Goal: Information Seeking & Learning: Learn about a topic

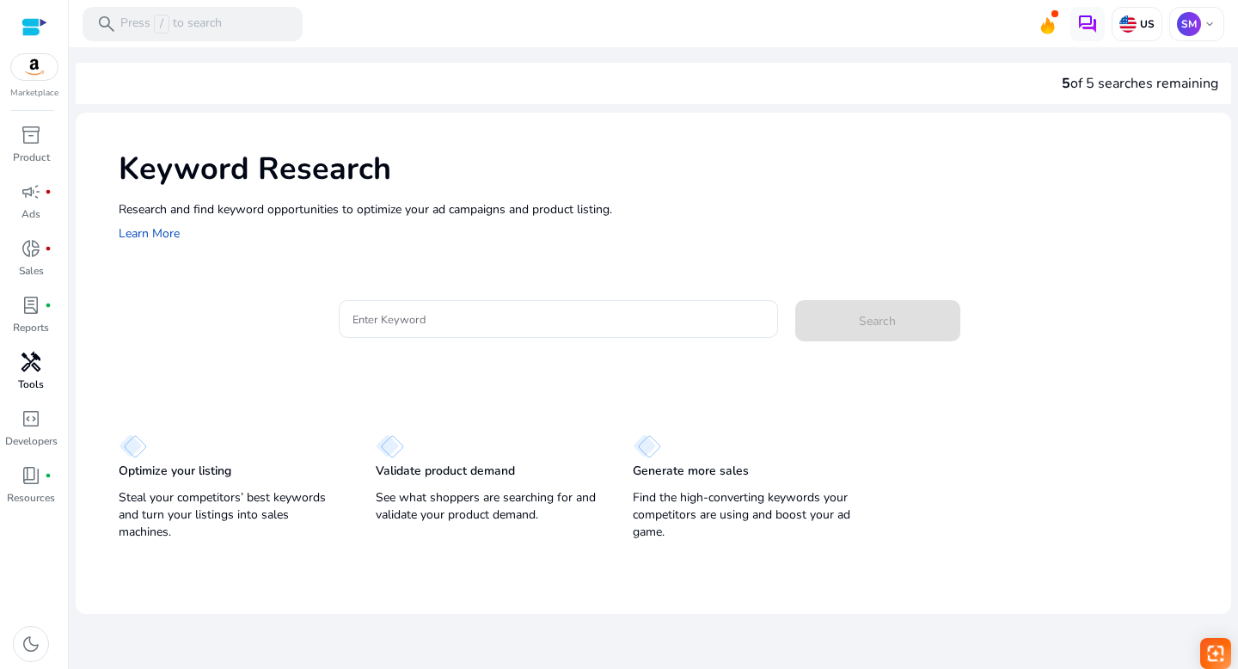
click at [33, 363] on span "handyman" at bounding box center [31, 362] width 21 height 21
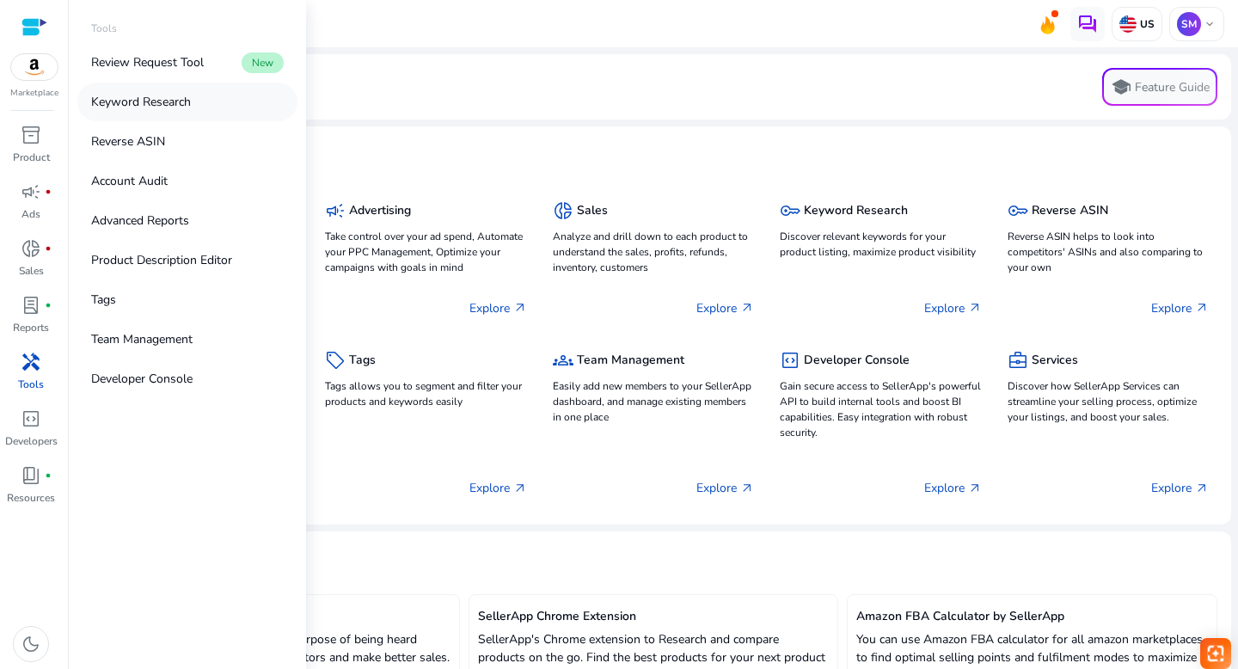
click at [128, 102] on p "Keyword Research" at bounding box center [141, 102] width 100 height 18
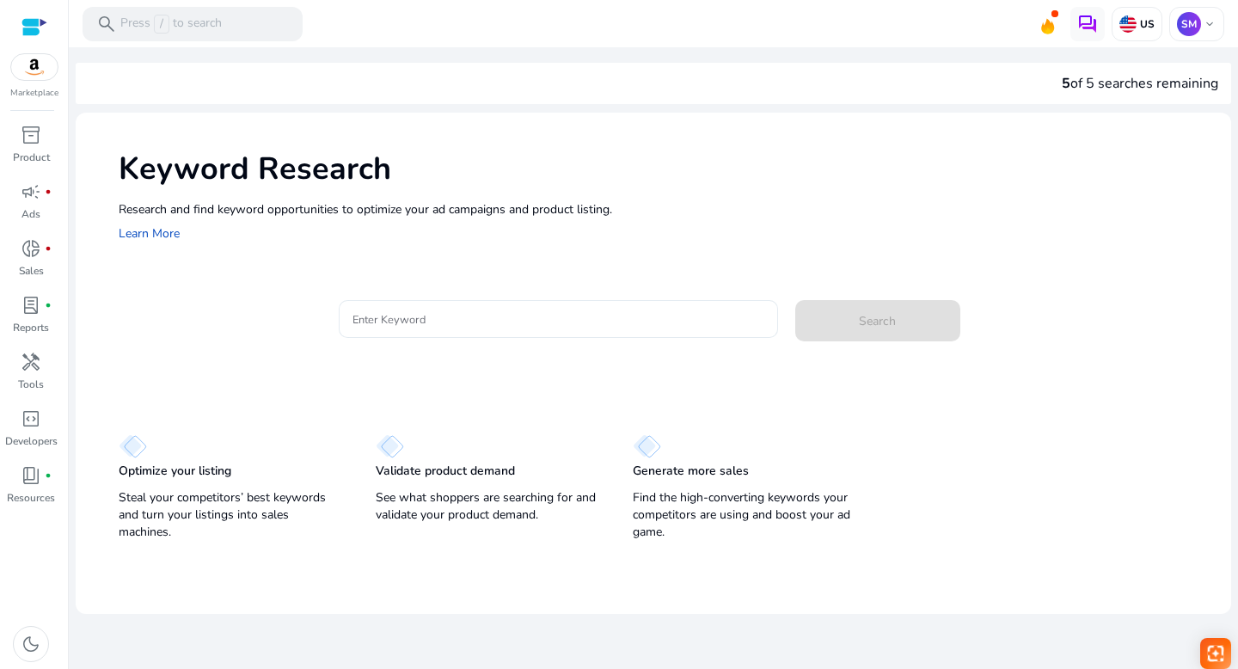
click at [421, 316] on input "Enter Keyword" at bounding box center [559, 319] width 412 height 19
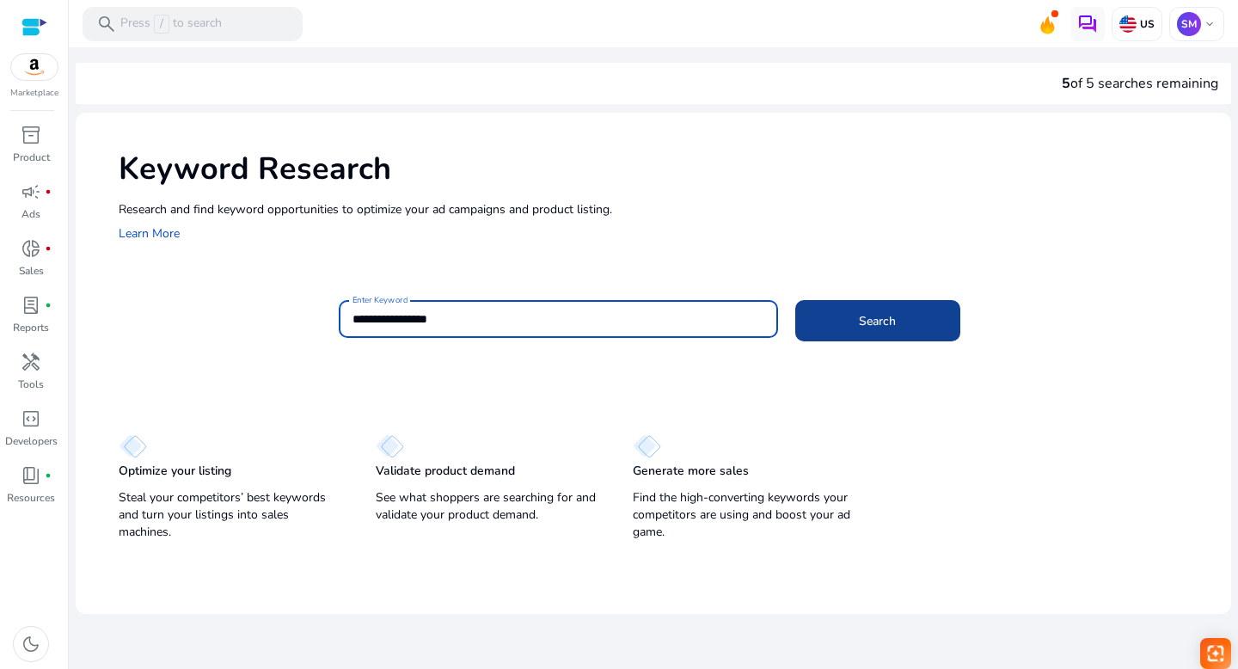
type input "**********"
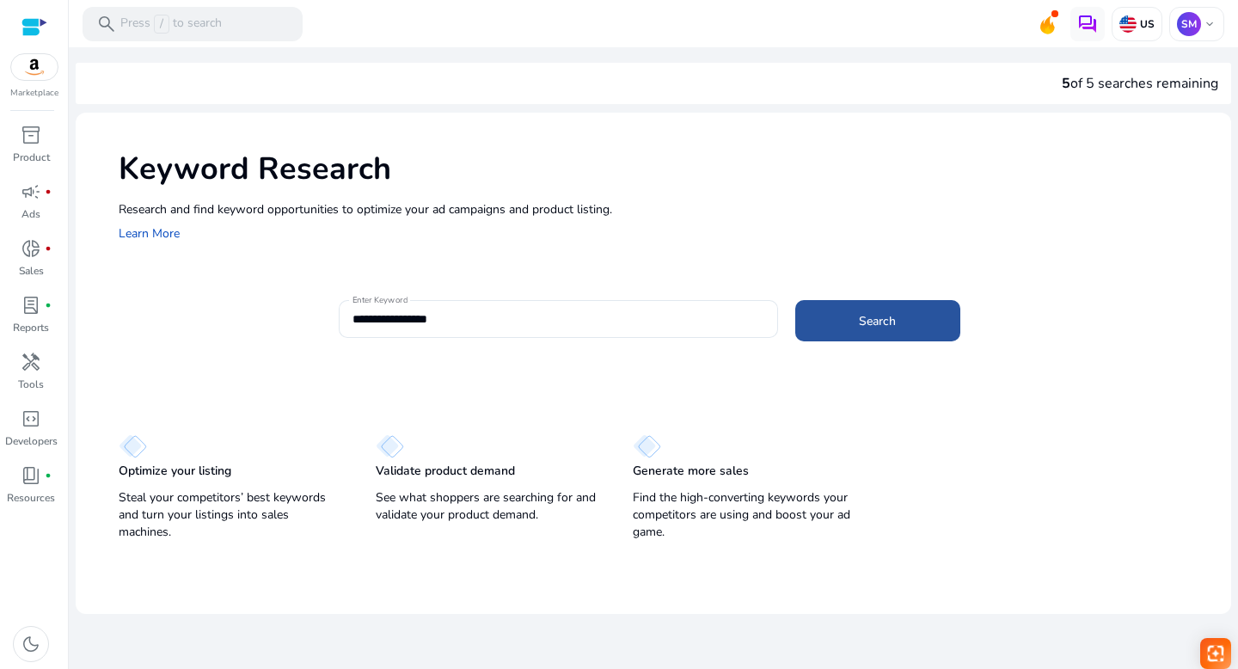
click at [868, 315] on span "Search" at bounding box center [877, 321] width 37 height 18
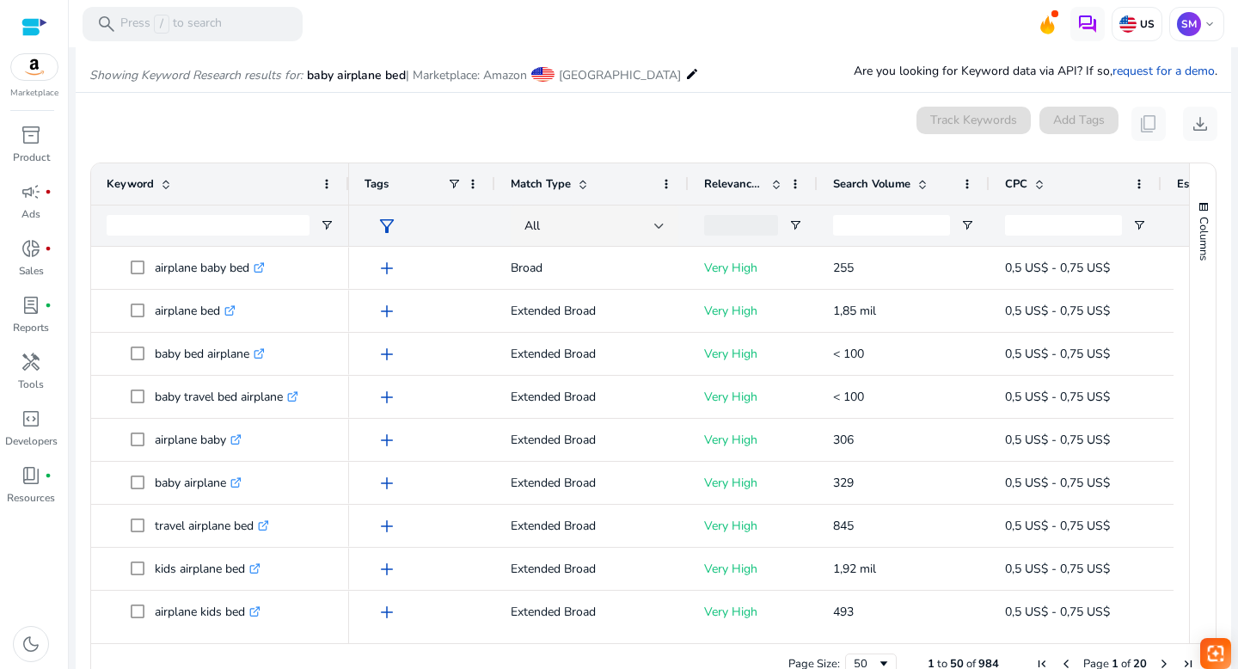
scroll to position [205, 0]
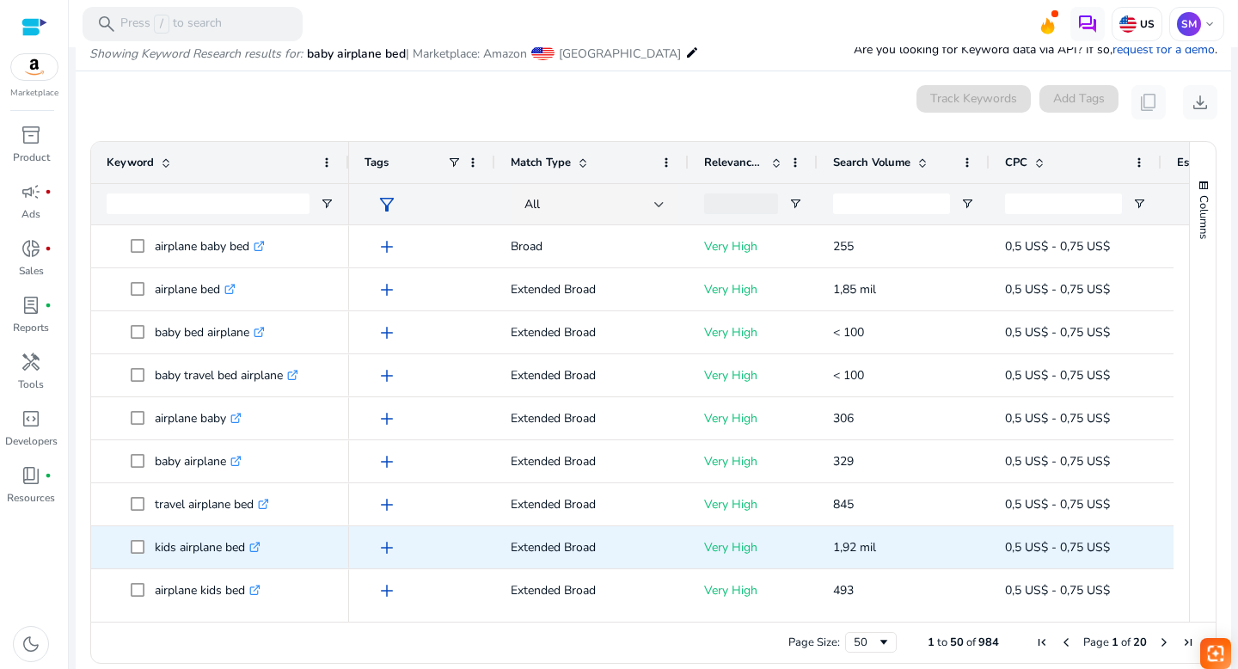
click at [258, 545] on icon ".st0{fill:#2c8af8}" at bounding box center [254, 547] width 11 height 11
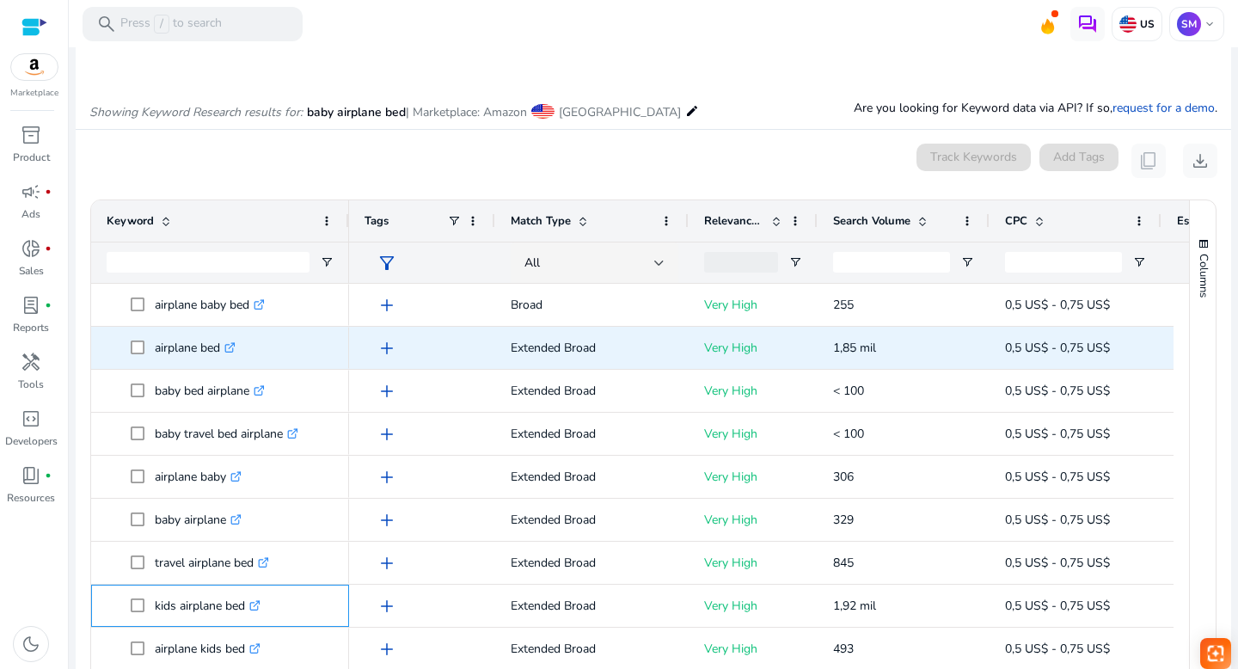
scroll to position [146, 0]
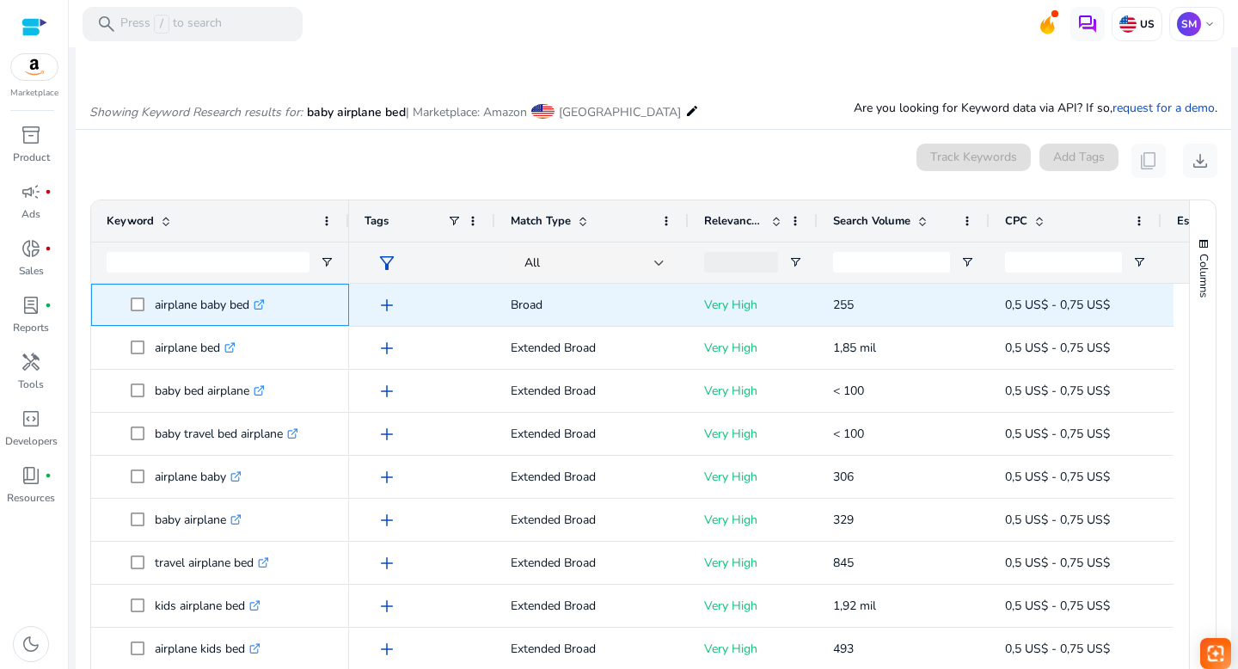
click at [261, 304] on icon ".st0{fill:#2c8af8}" at bounding box center [259, 304] width 11 height 11
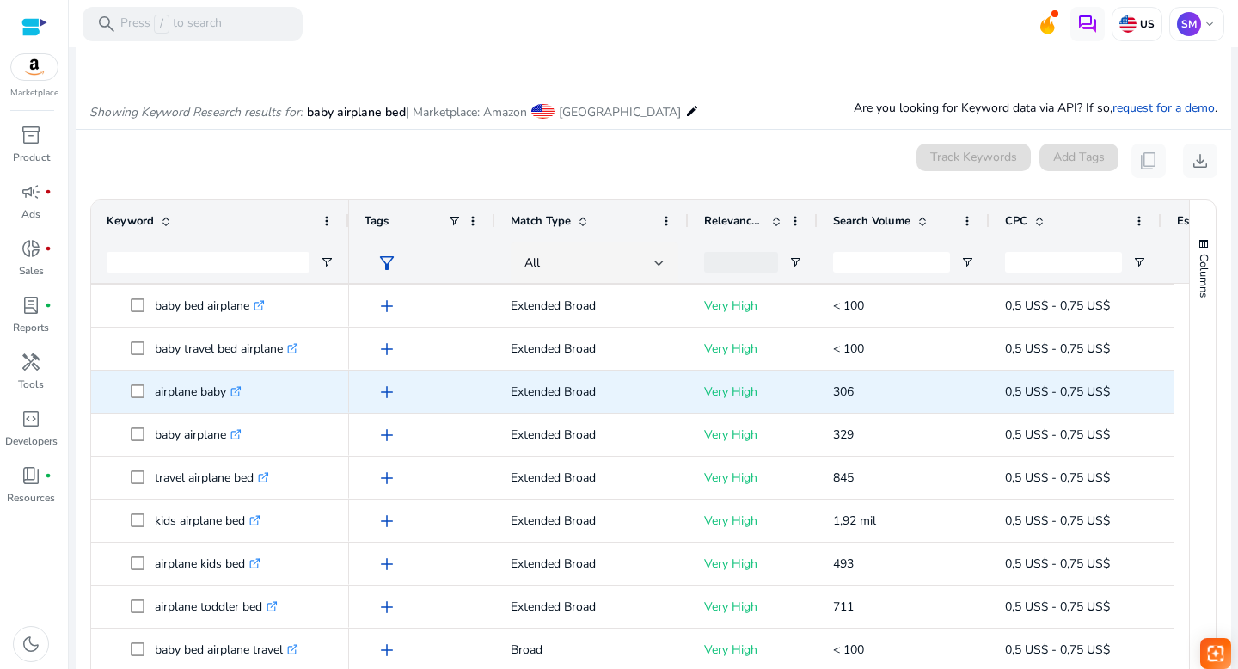
scroll to position [159, 0]
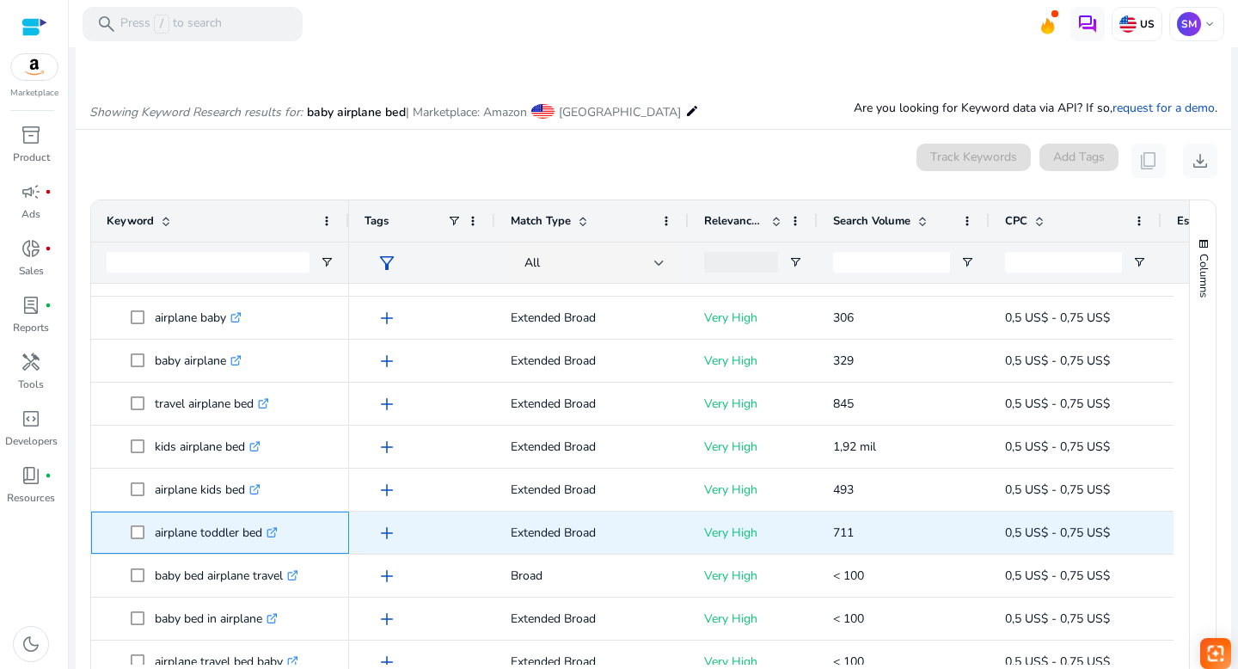
click at [276, 530] on icon ".st0{fill:#2c8af8}" at bounding box center [272, 532] width 11 height 11
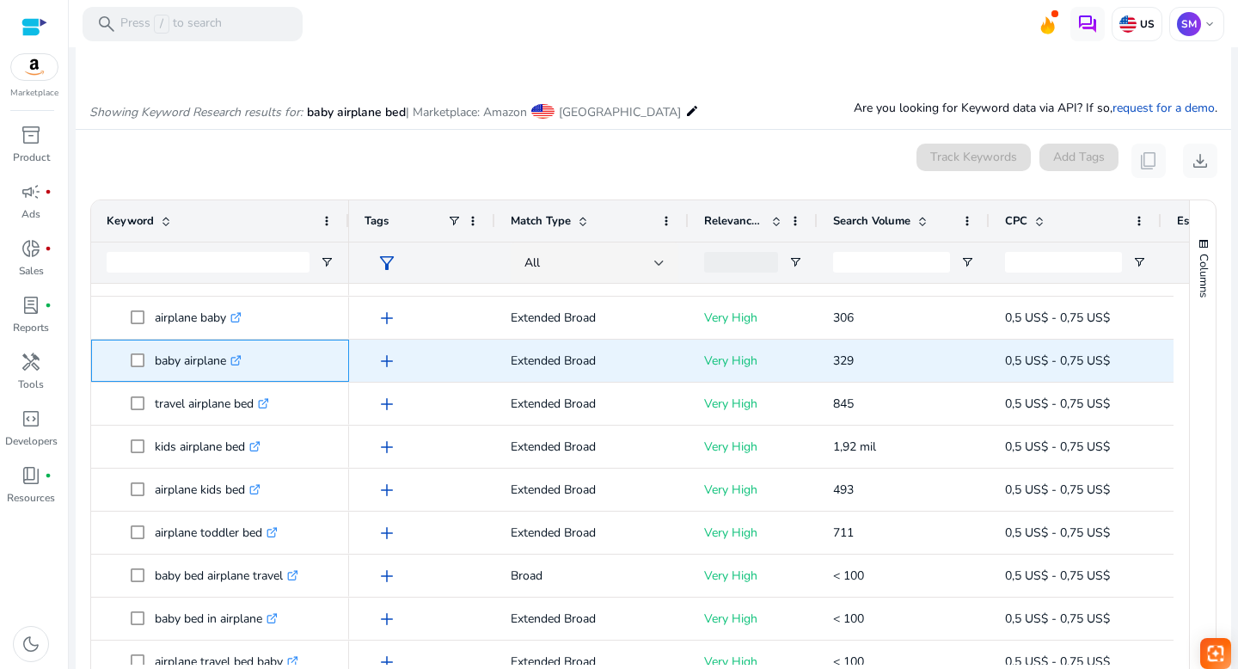
click at [239, 358] on icon ".st0{fill:#2c8af8}" at bounding box center [235, 360] width 11 height 11
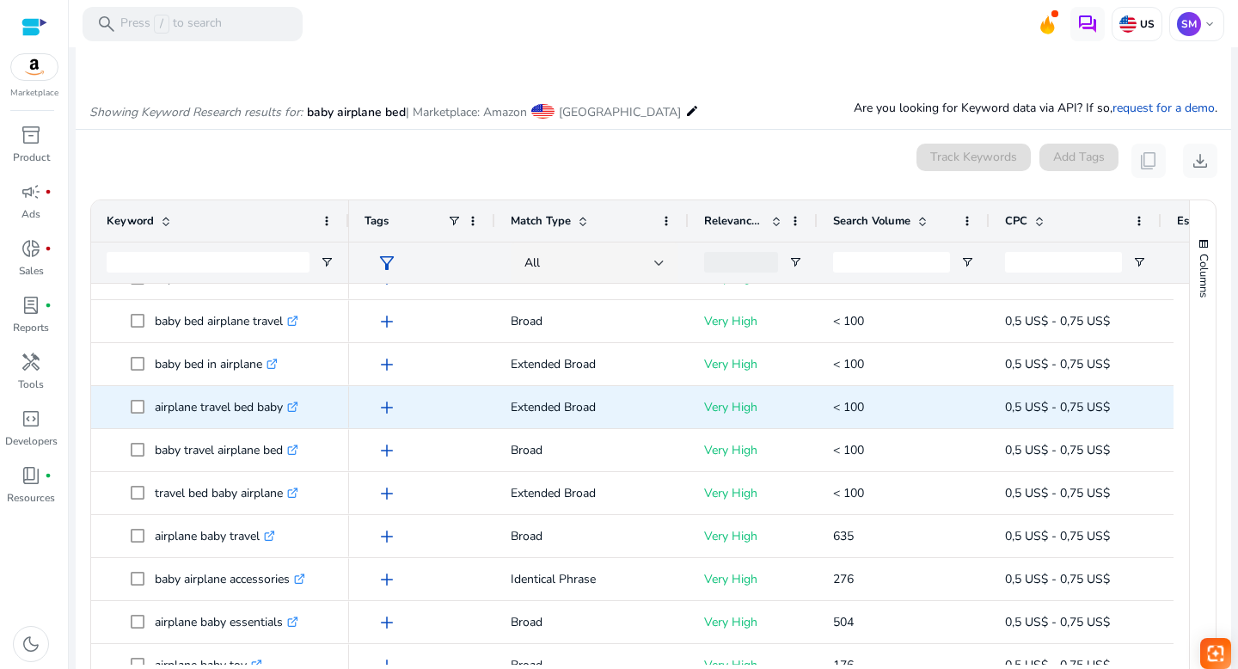
scroll to position [544, 0]
click at [274, 404] on icon at bounding box center [271, 403] width 6 height 6
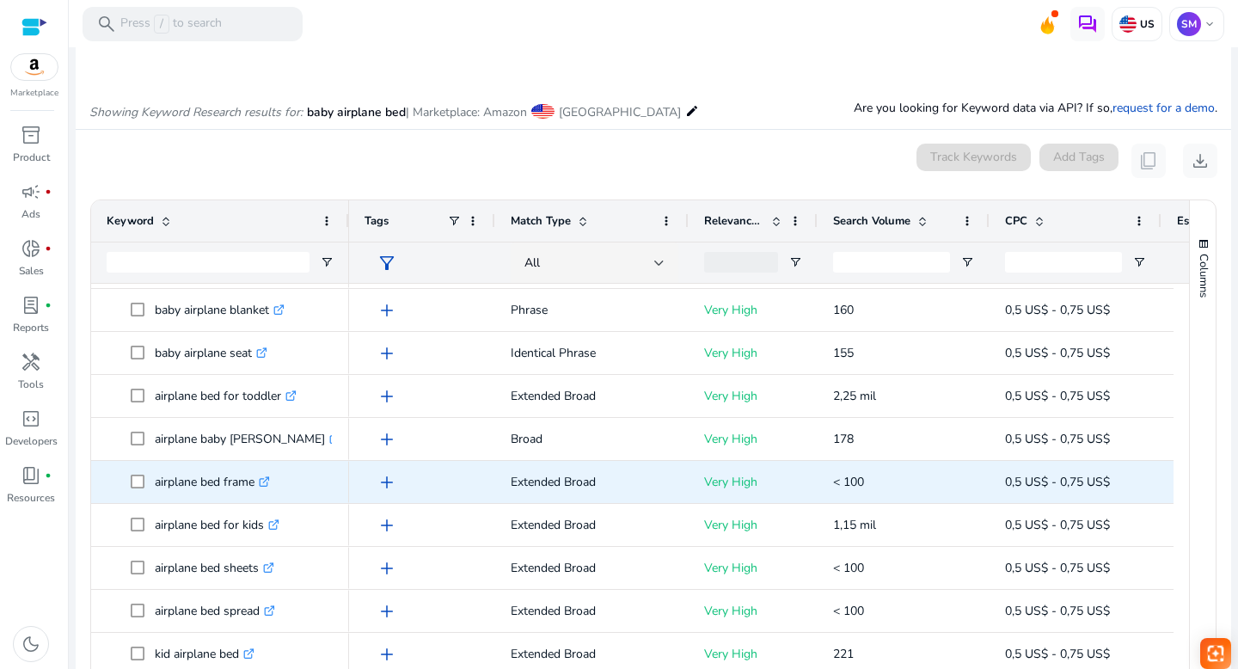
scroll to position [943, 0]
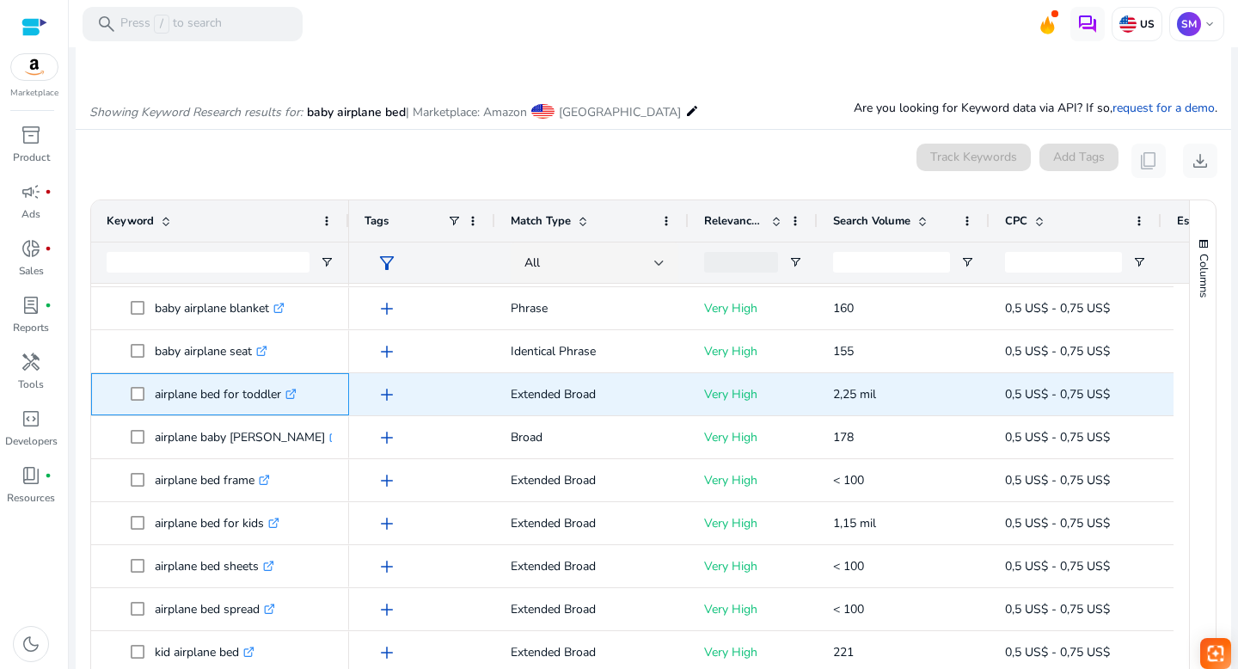
click at [292, 390] on icon ".st0{fill:#2c8af8}" at bounding box center [291, 394] width 11 height 11
